Goal: Task Accomplishment & Management: Use online tool/utility

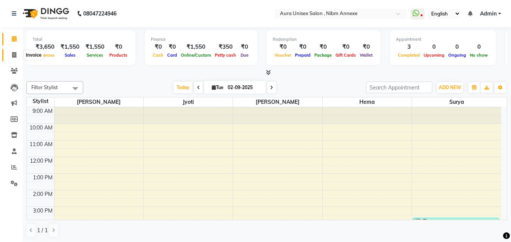
click at [13, 56] on icon at bounding box center [14, 55] width 4 height 6
select select "service"
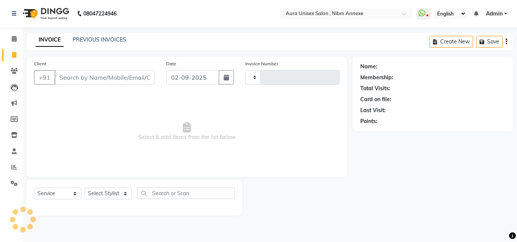
type input "1331"
select select "823"
click at [81, 40] on link "PREVIOUS INVOICES" at bounding box center [99, 39] width 53 height 7
